Goal: Navigation & Orientation: Find specific page/section

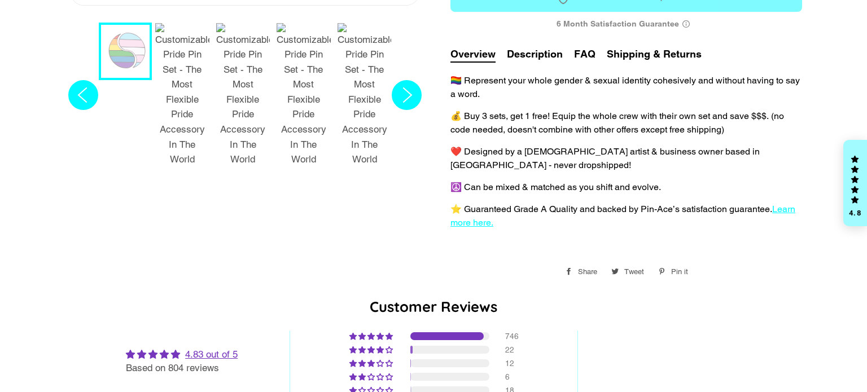
select select "**********"
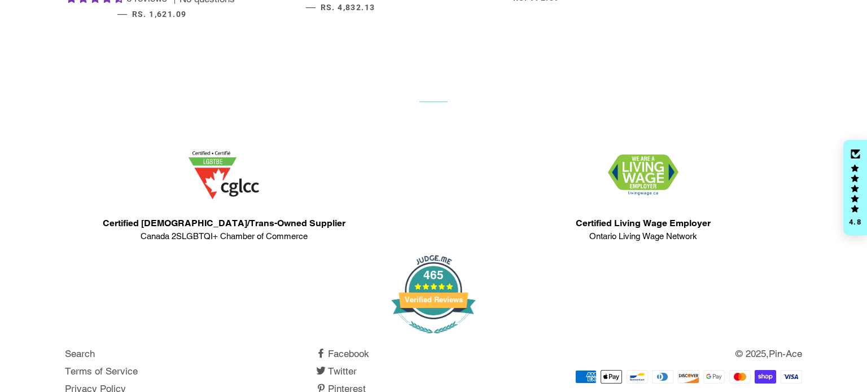
scroll to position [2559, 0]
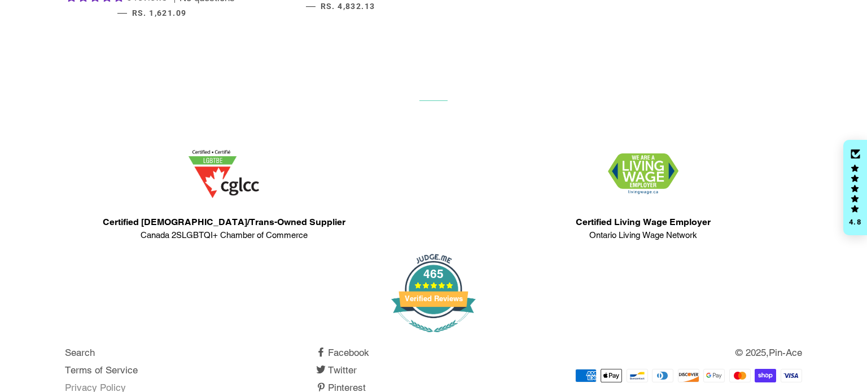
click at [99, 382] on link "Privacy Policy" at bounding box center [95, 387] width 61 height 11
